Goal: Navigation & Orientation: Find specific page/section

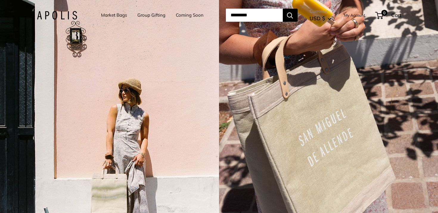
click at [116, 18] on link "Market Bags" at bounding box center [114, 15] width 26 height 8
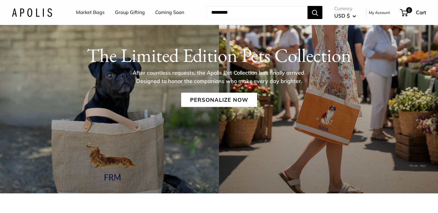
scroll to position [60, 0]
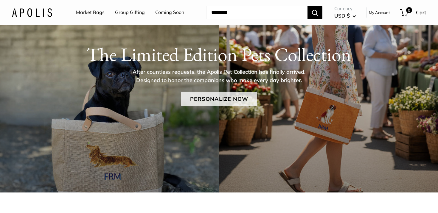
click at [240, 98] on link "Personalize Now" at bounding box center [219, 99] width 76 height 14
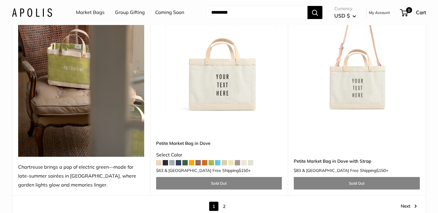
scroll to position [3291, 0]
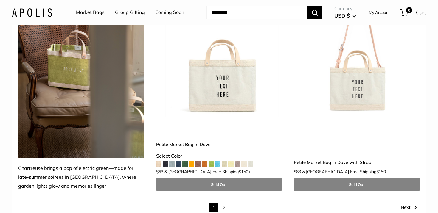
click at [135, 13] on link "Group Gifting" at bounding box center [130, 12] width 30 height 9
